Goal: Navigation & Orientation: Find specific page/section

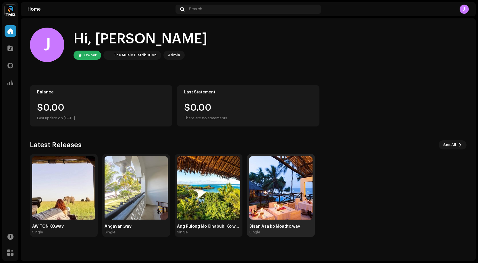
click at [281, 187] on img at bounding box center [281, 187] width 63 height 63
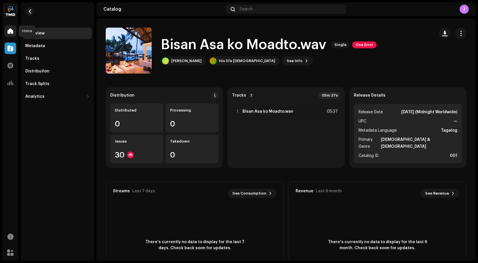
click at [13, 30] on div at bounding box center [11, 31] width 12 height 12
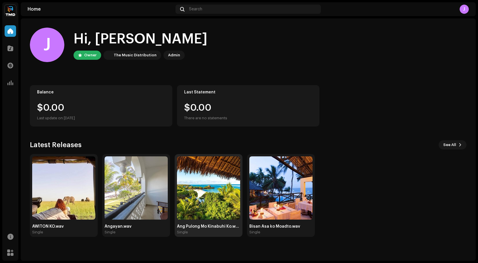
click at [204, 185] on img at bounding box center [208, 187] width 63 height 63
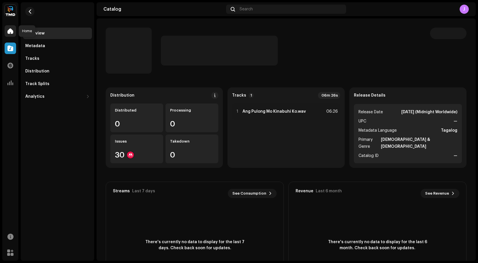
click at [11, 31] on span at bounding box center [10, 31] width 6 height 5
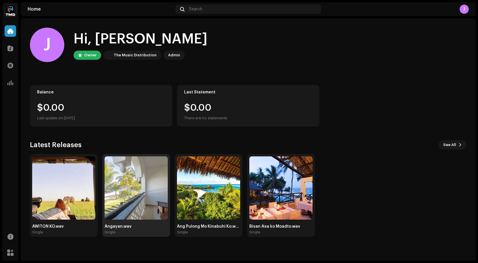
click at [142, 170] on img at bounding box center [136, 187] width 63 height 63
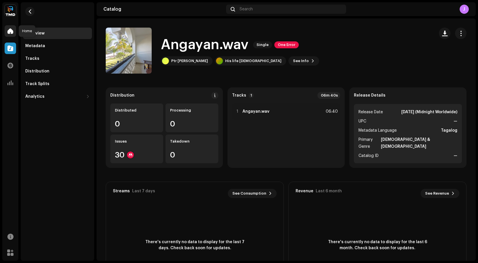
click at [12, 29] on span at bounding box center [10, 31] width 6 height 5
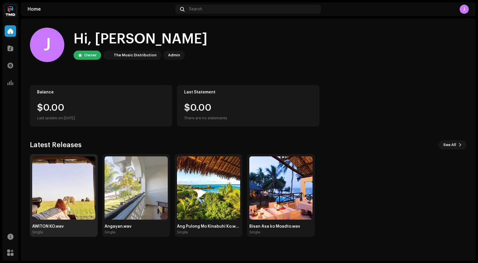
click at [71, 179] on img at bounding box center [63, 187] width 63 height 63
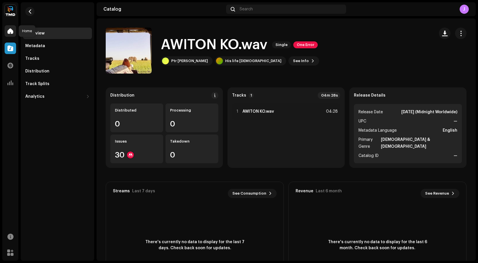
click at [11, 29] on span at bounding box center [10, 31] width 6 height 5
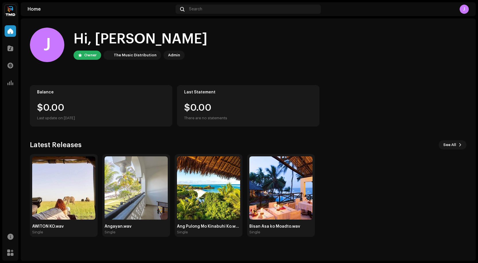
click at [464, 10] on div "J" at bounding box center [464, 9] width 9 height 9
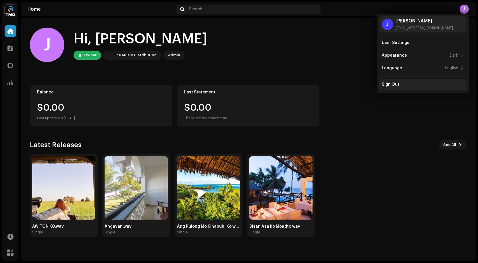
click at [394, 83] on div "Sign Out" at bounding box center [391, 84] width 18 height 5
